Goal: Task Accomplishment & Management: Manage account settings

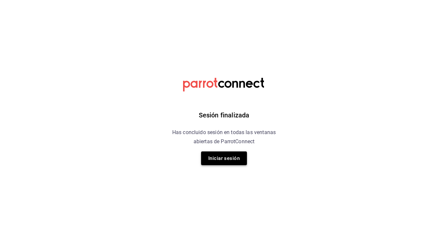
click at [222, 157] on button "Iniciar sesión" at bounding box center [224, 159] width 46 height 14
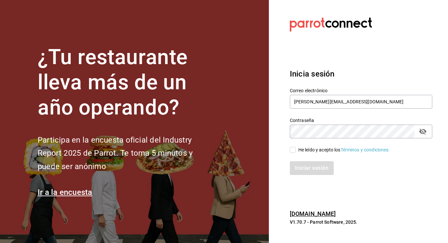
click at [290, 153] on input "He leído y acepto los Términos y condiciones." at bounding box center [293, 150] width 6 height 6
checkbox input "true"
click at [307, 165] on button "Iniciar sesión" at bounding box center [312, 168] width 45 height 14
